Goal: Transaction & Acquisition: Purchase product/service

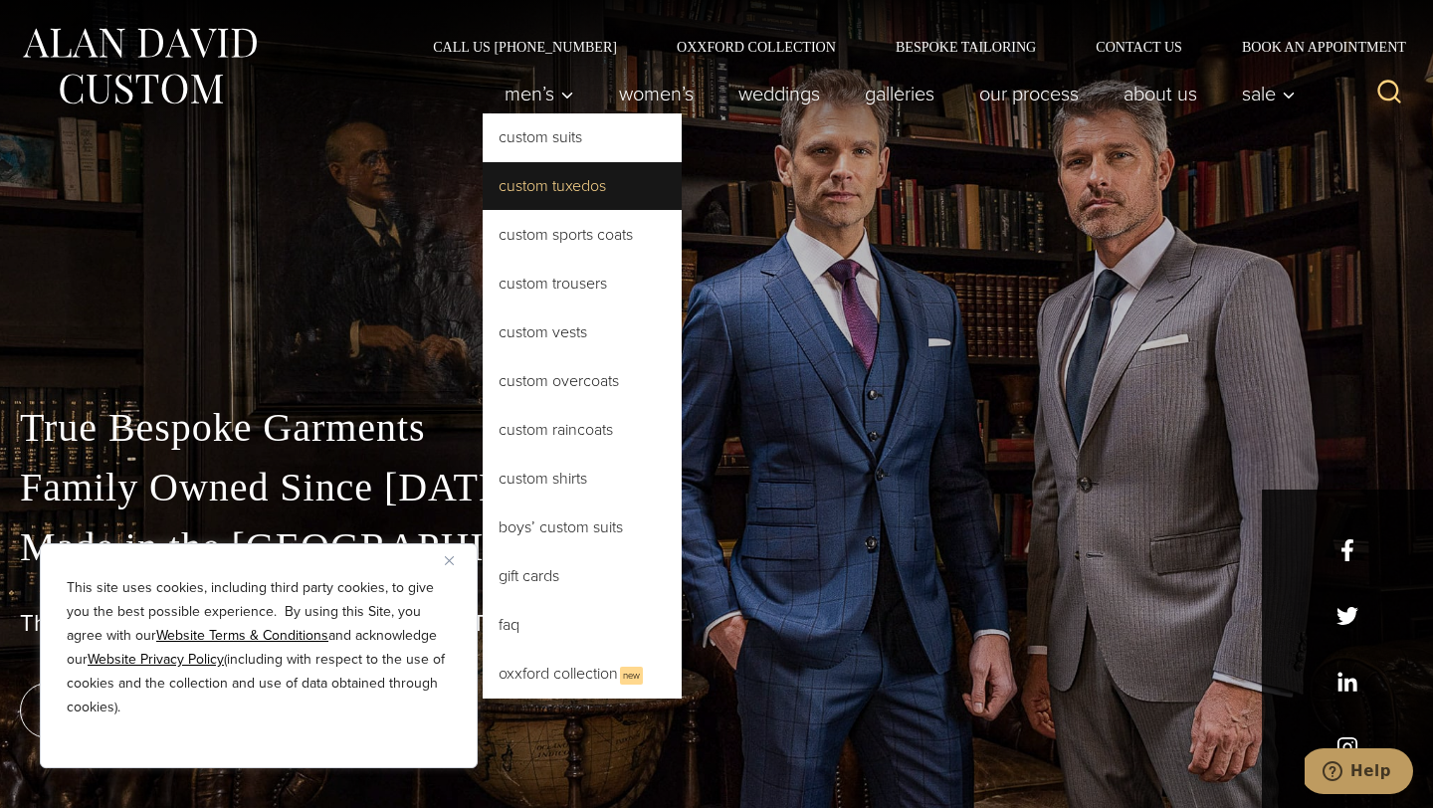
click at [525, 189] on link "Custom Tuxedos" at bounding box center [582, 186] width 199 height 48
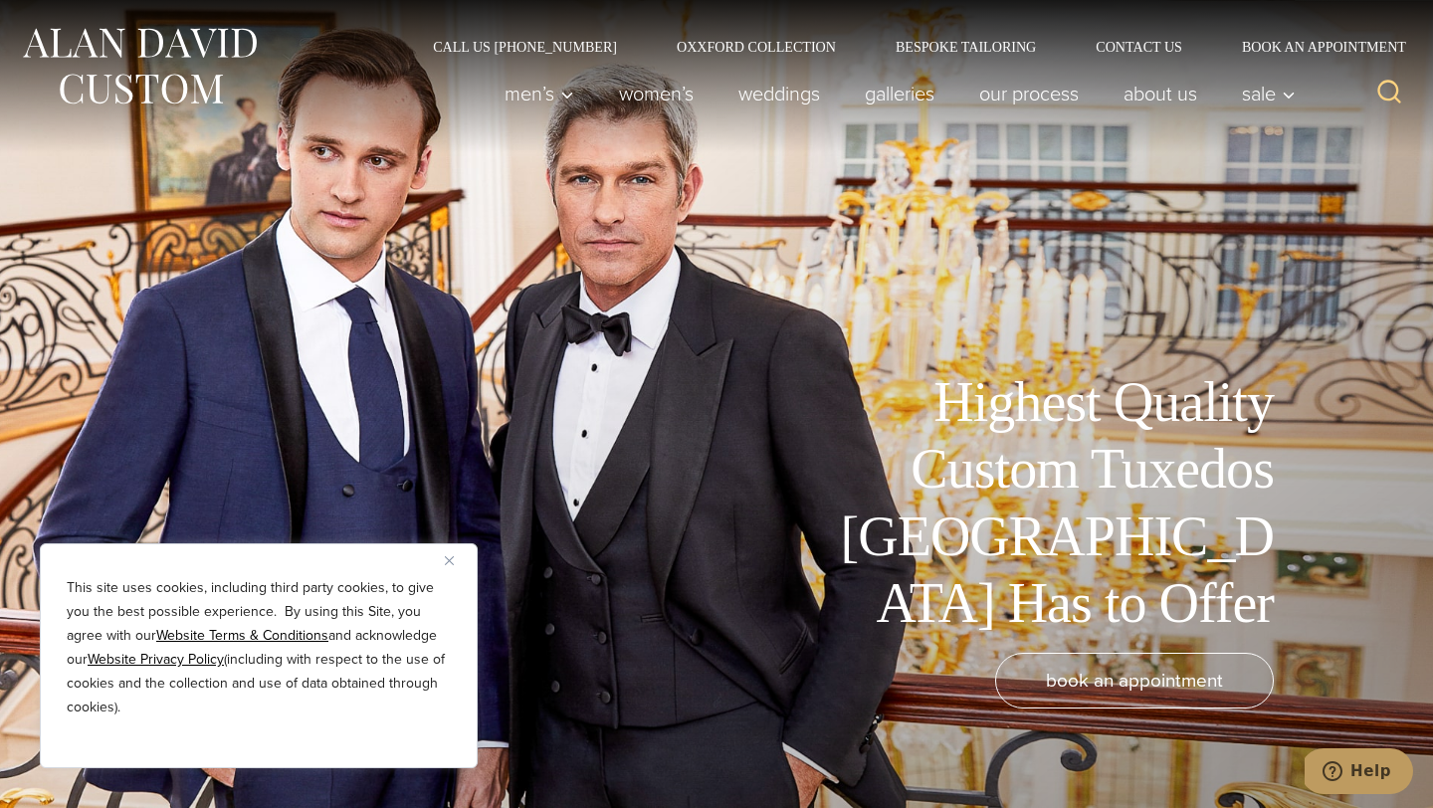
click at [452, 558] on img "Close" at bounding box center [449, 560] width 9 height 9
